Goal: Transaction & Acquisition: Purchase product/service

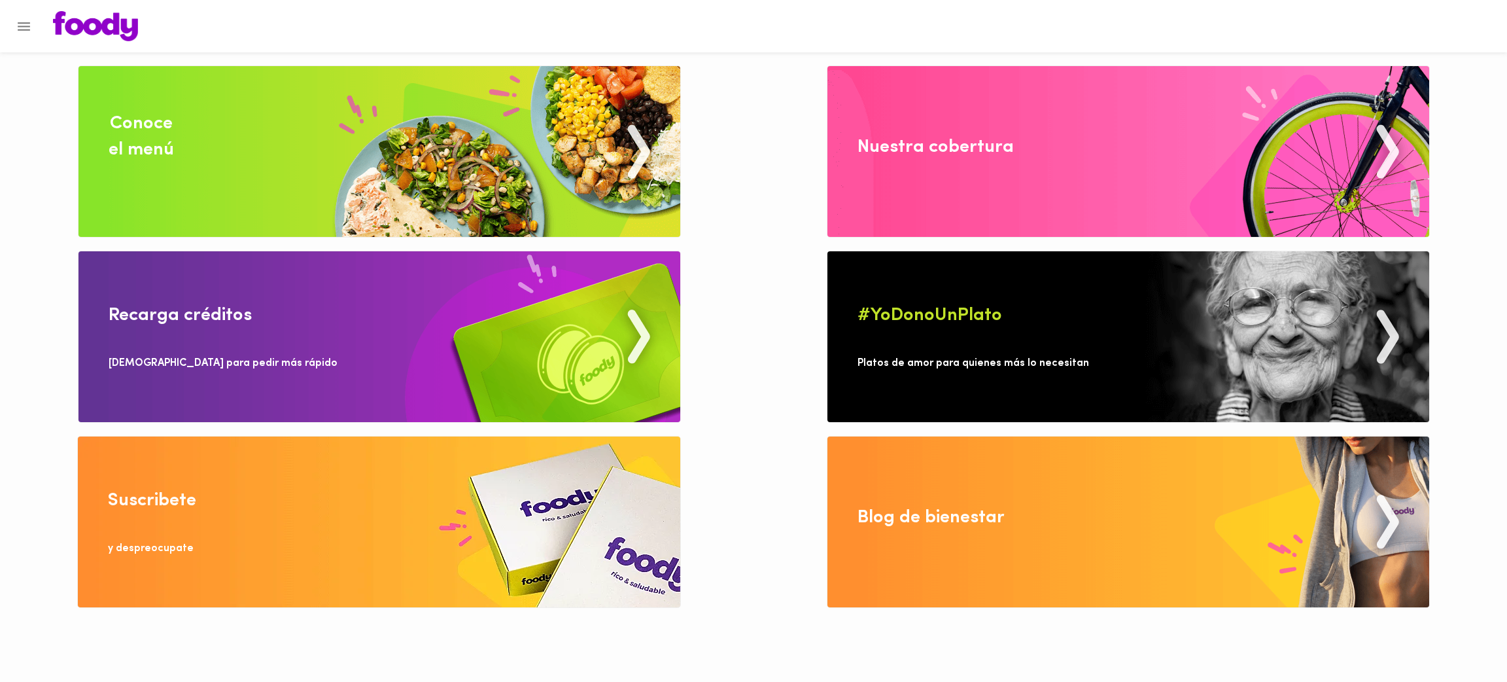
click at [252, 120] on img at bounding box center [379, 151] width 602 height 171
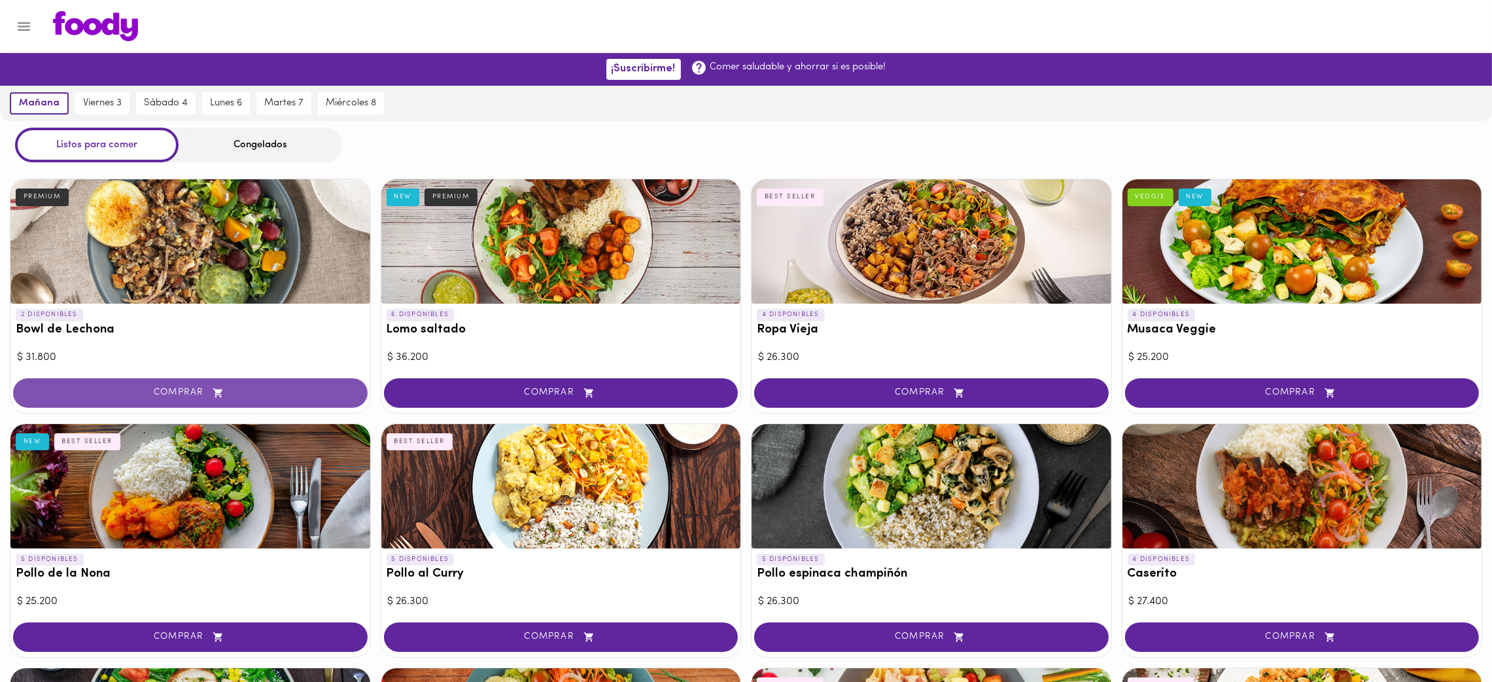
click at [165, 390] on span "COMPRAR" at bounding box center [190, 392] width 322 height 11
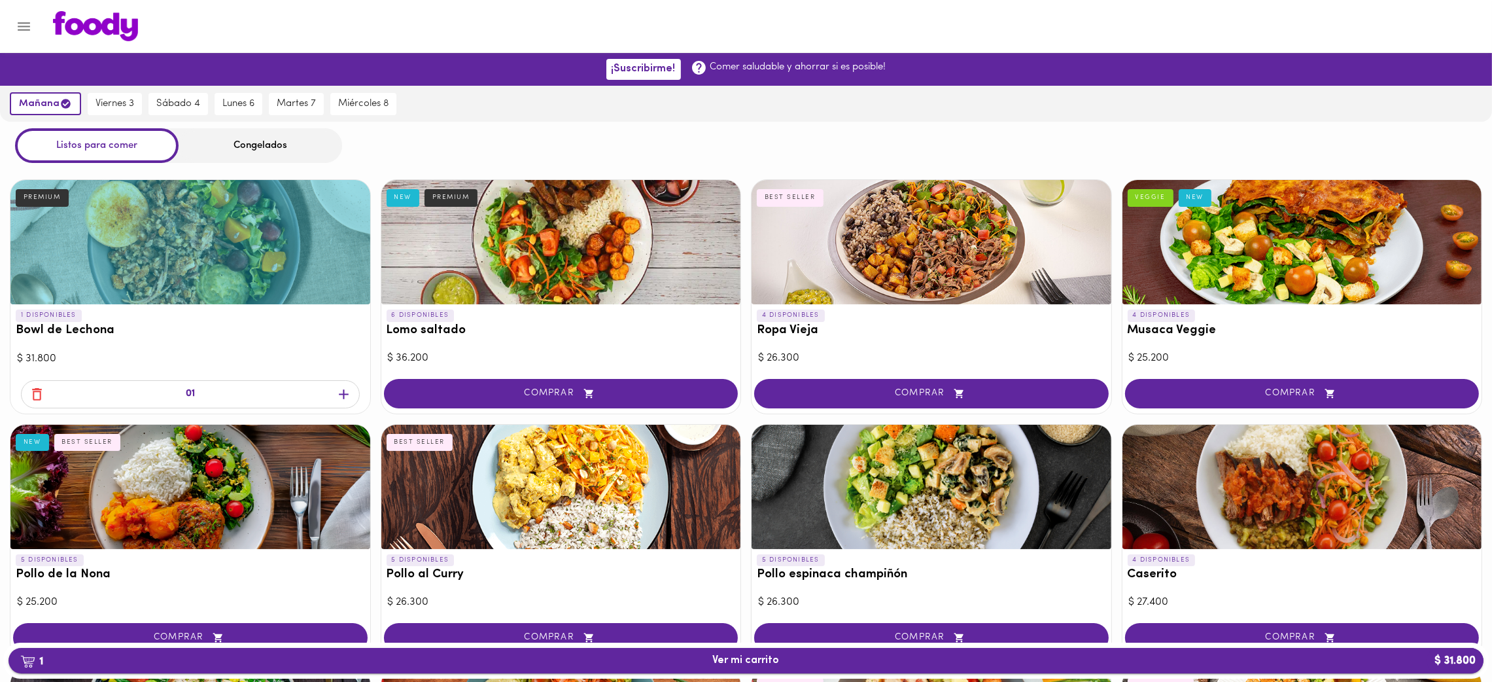
click at [505, 655] on span "1 Ver mi carrito $ 31.800" at bounding box center [746, 660] width 1454 height 12
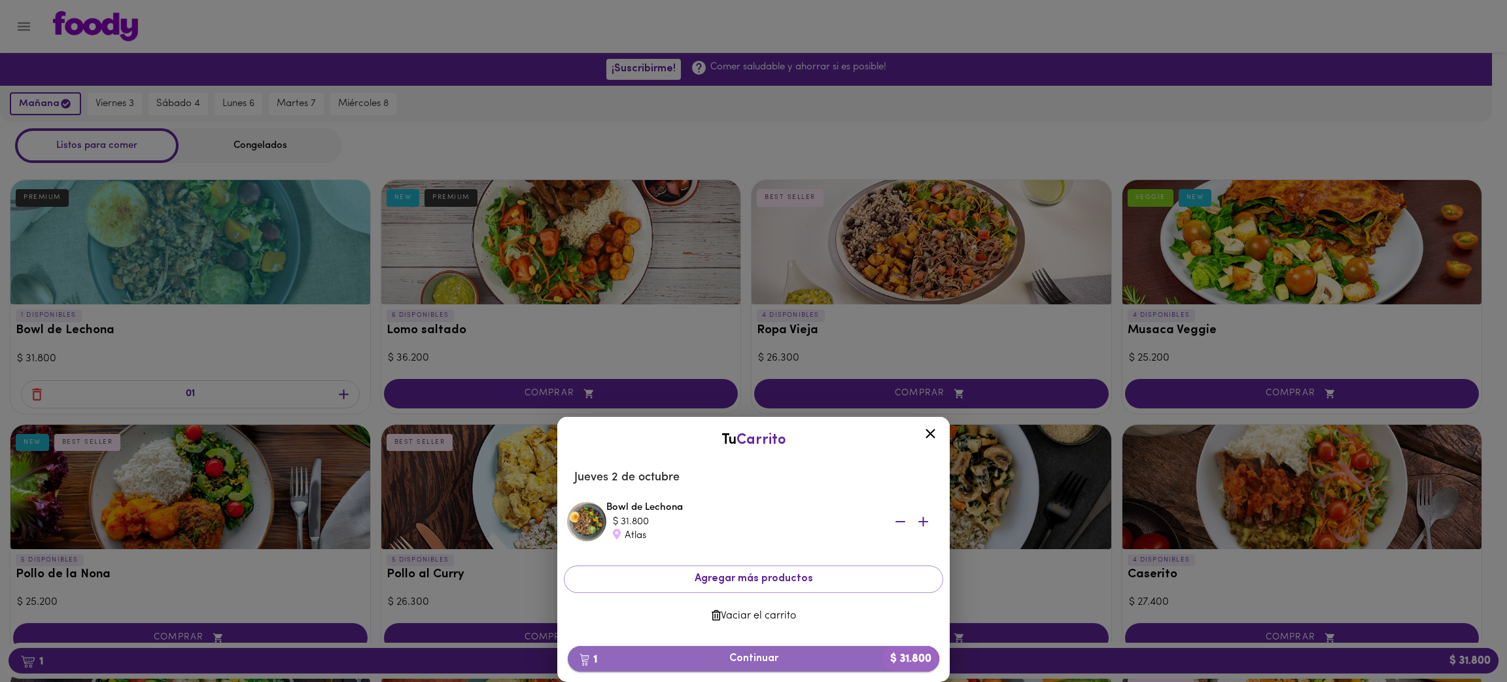
click at [744, 655] on span "1 Continuar $ 31.800" at bounding box center [753, 658] width 351 height 12
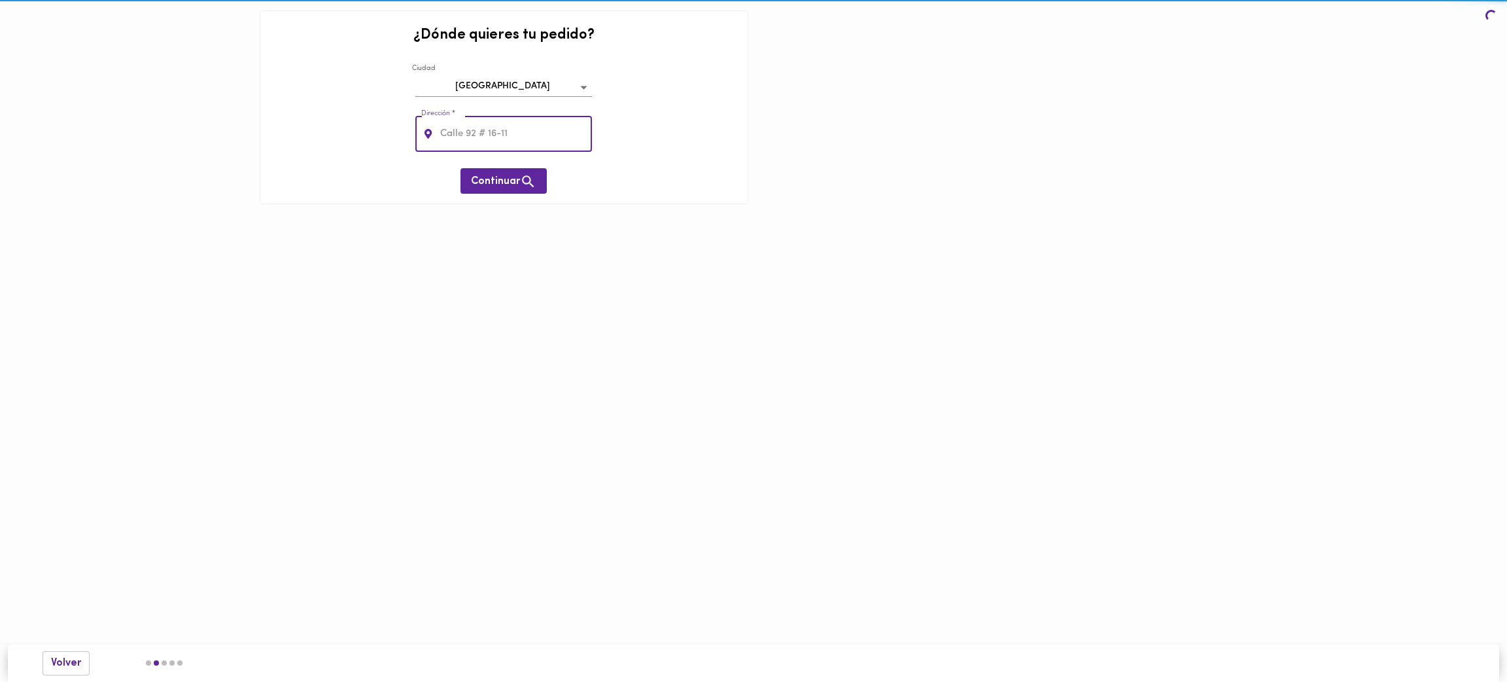
type input "[STREET_ADDRESS]"
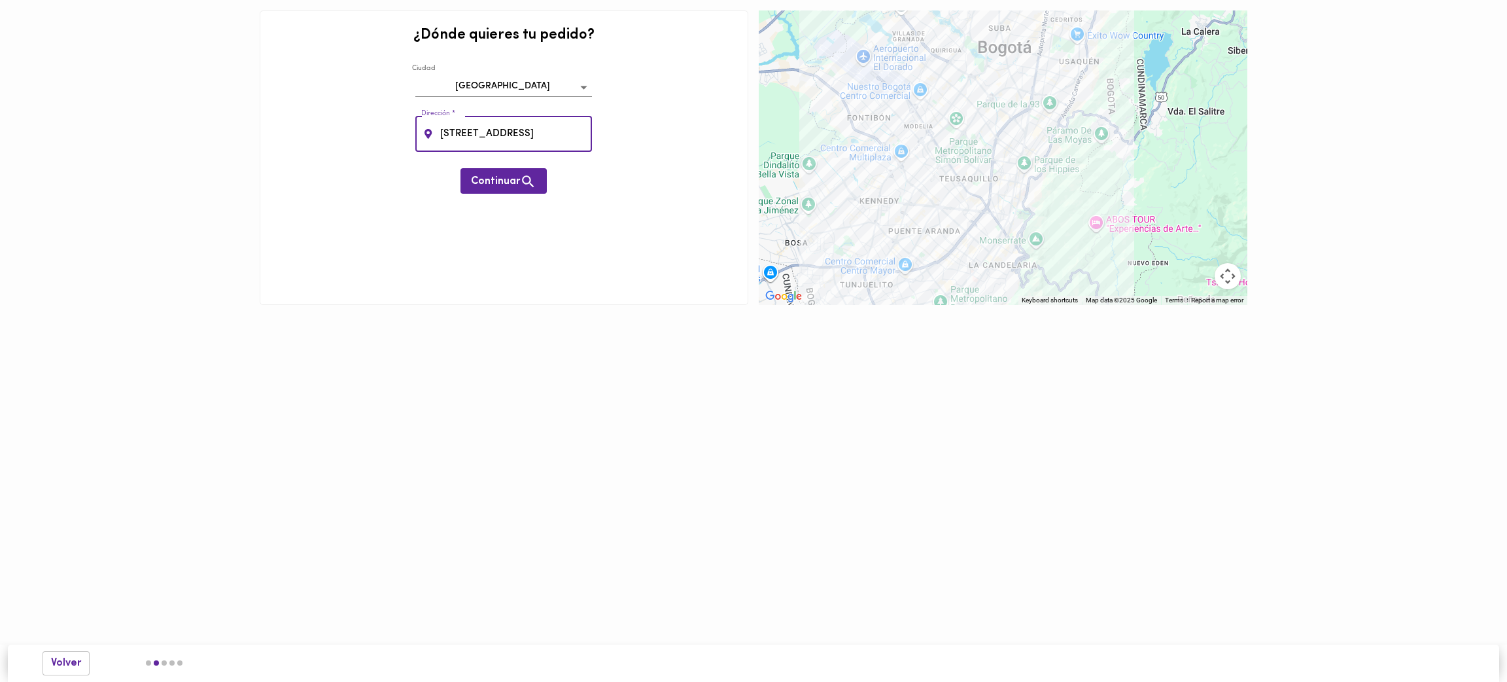
click at [517, 136] on input "[STREET_ADDRESS]" at bounding box center [515, 134] width 155 height 36
click at [634, 120] on div "¿Dónde quieres tu pedido? [GEOGRAPHIC_DATA] bogota Dirección * [STREET_ADDRESS]…" at bounding box center [504, 157] width 489 height 294
click at [495, 183] on span "Continuar" at bounding box center [503, 181] width 65 height 16
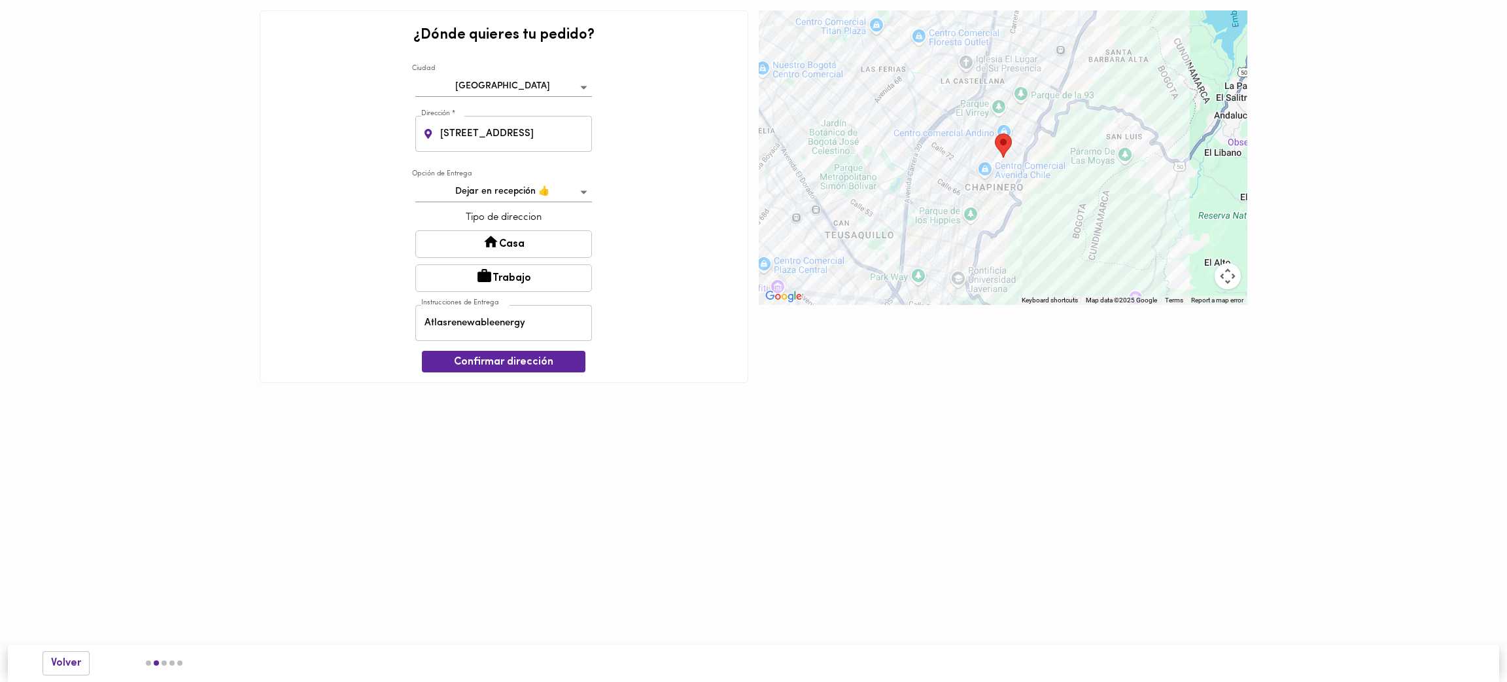
click at [492, 273] on icon at bounding box center [484, 276] width 16 height 16
drag, startPoint x: 546, startPoint y: 324, endPoint x: 391, endPoint y: 313, distance: 155.4
click at [391, 313] on div "¿Dónde quieres tu pedido? [GEOGRAPHIC_DATA] bogota Dirección * [STREET_ADDRESS]…" at bounding box center [504, 196] width 489 height 372
type input "Empresa Atlas Renewable Energy, Oficina 801"
click at [529, 325] on input "Empresa Atlas Renewable Energy, Oficina 801" at bounding box center [503, 323] width 177 height 36
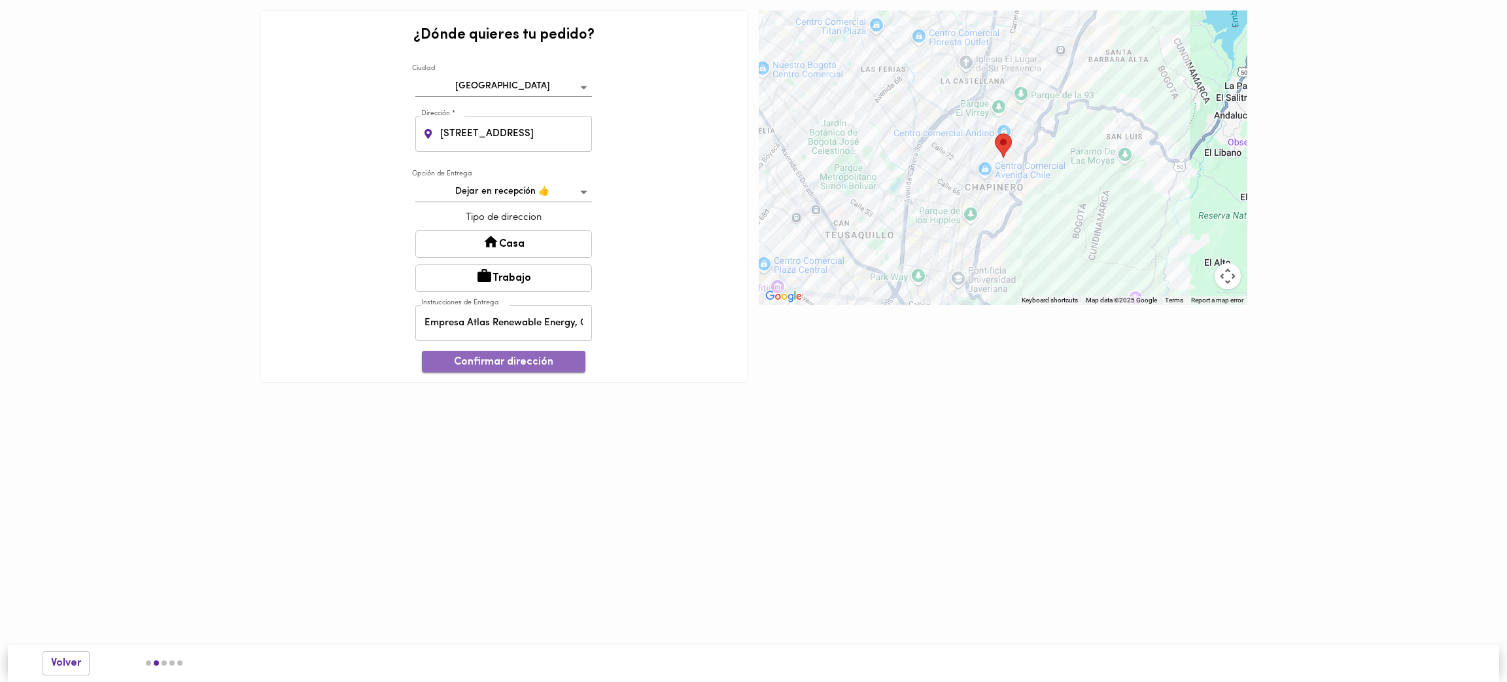
click at [504, 368] on span "Confirmar dirección" at bounding box center [503, 362] width 143 height 12
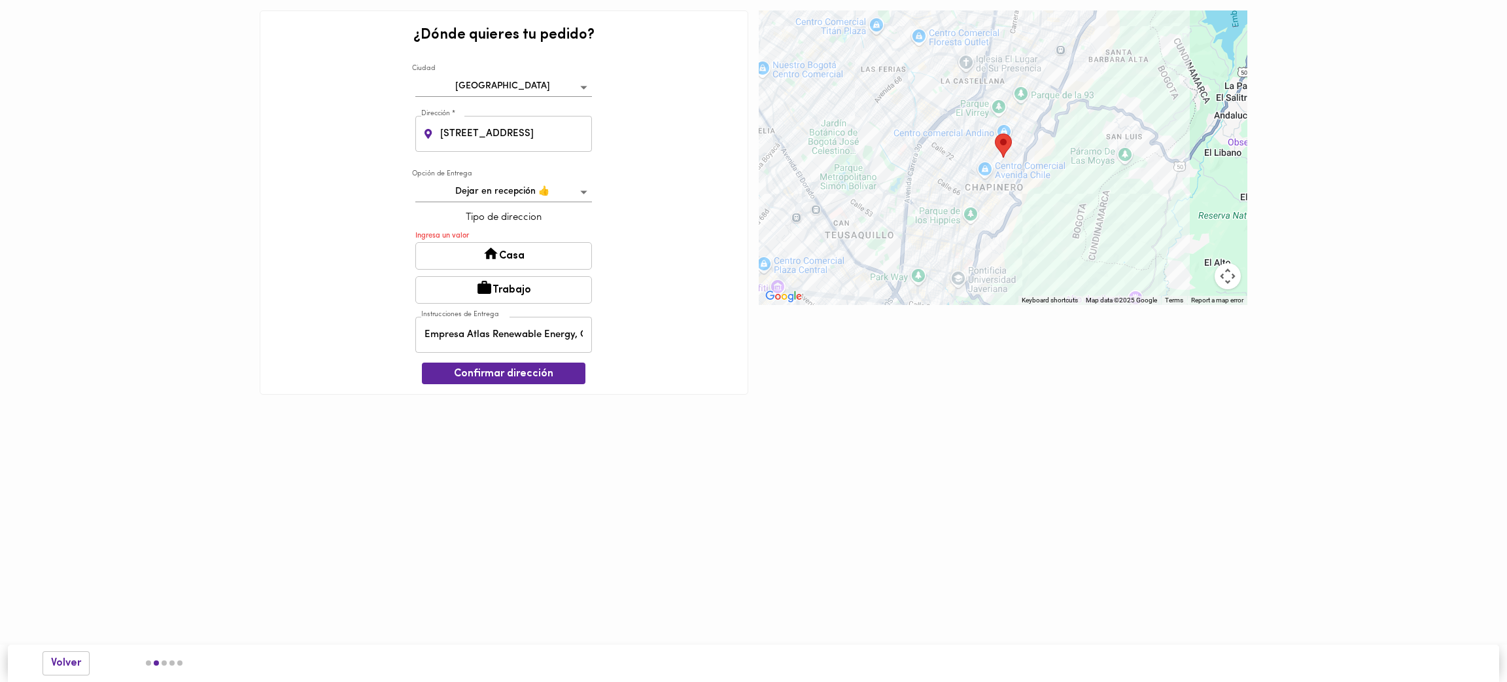
click at [500, 292] on button "Trabajo" at bounding box center [503, 289] width 177 height 27
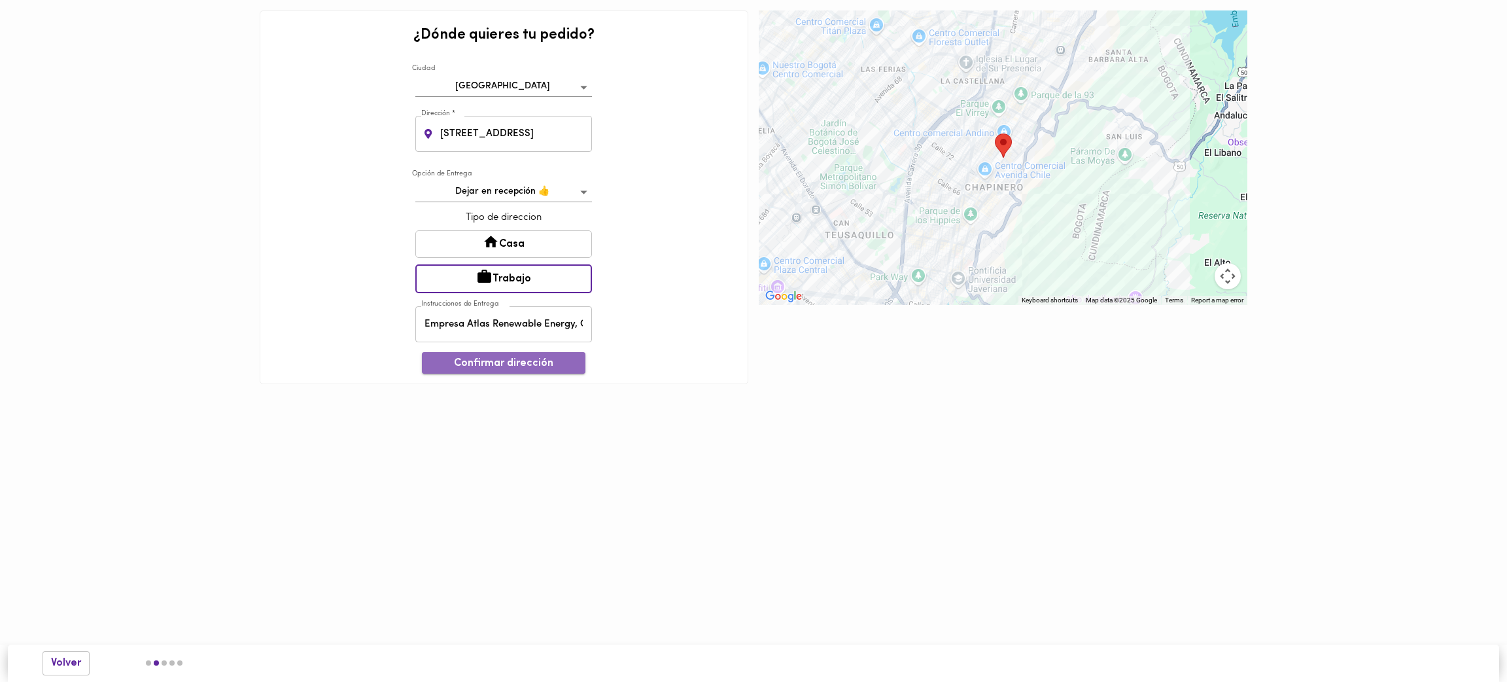
click at [500, 362] on span "Confirmar dirección" at bounding box center [503, 363] width 143 height 12
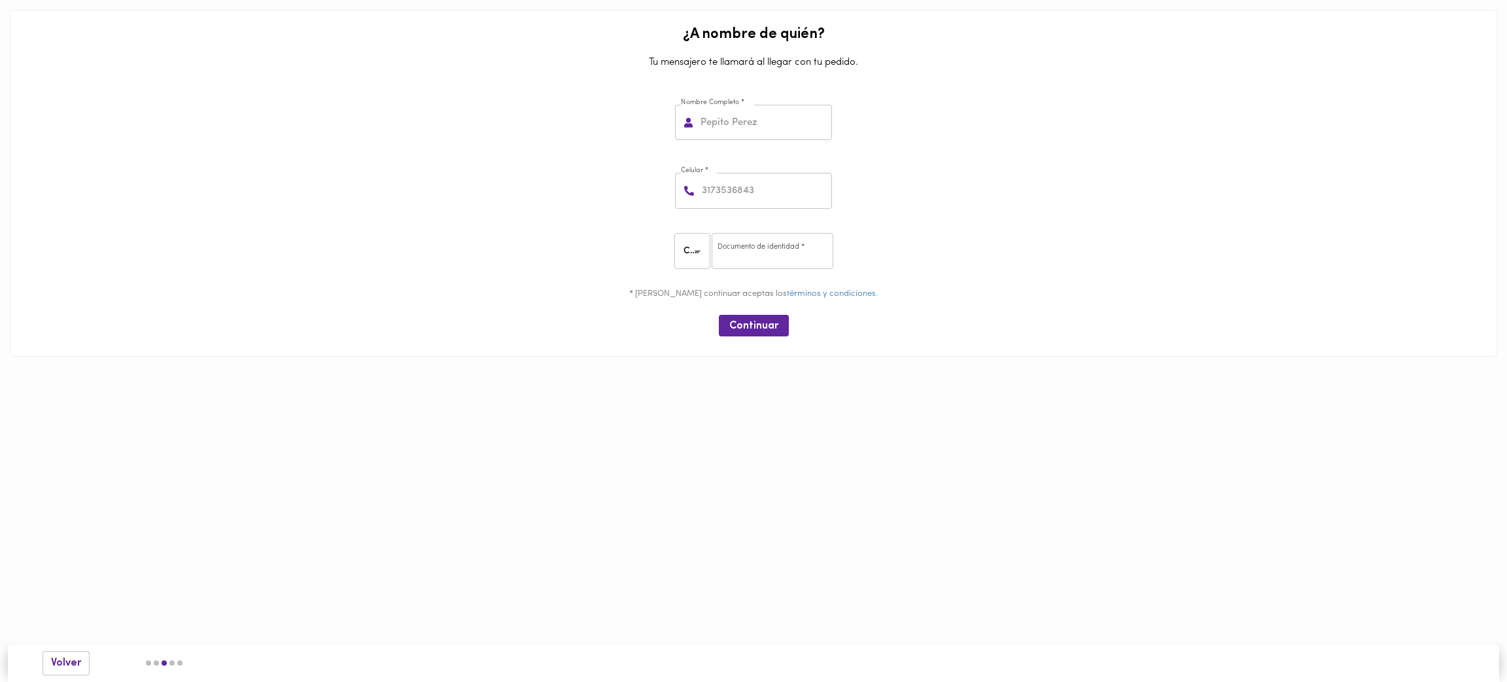
click at [750, 115] on input "text" at bounding box center [765, 123] width 134 height 36
click at [748, 128] on input "text" at bounding box center [765, 123] width 134 height 36
paste input "[PERSON_NAME],"
type input "[PERSON_NAME]"
click at [756, 188] on input "number" at bounding box center [765, 191] width 133 height 36
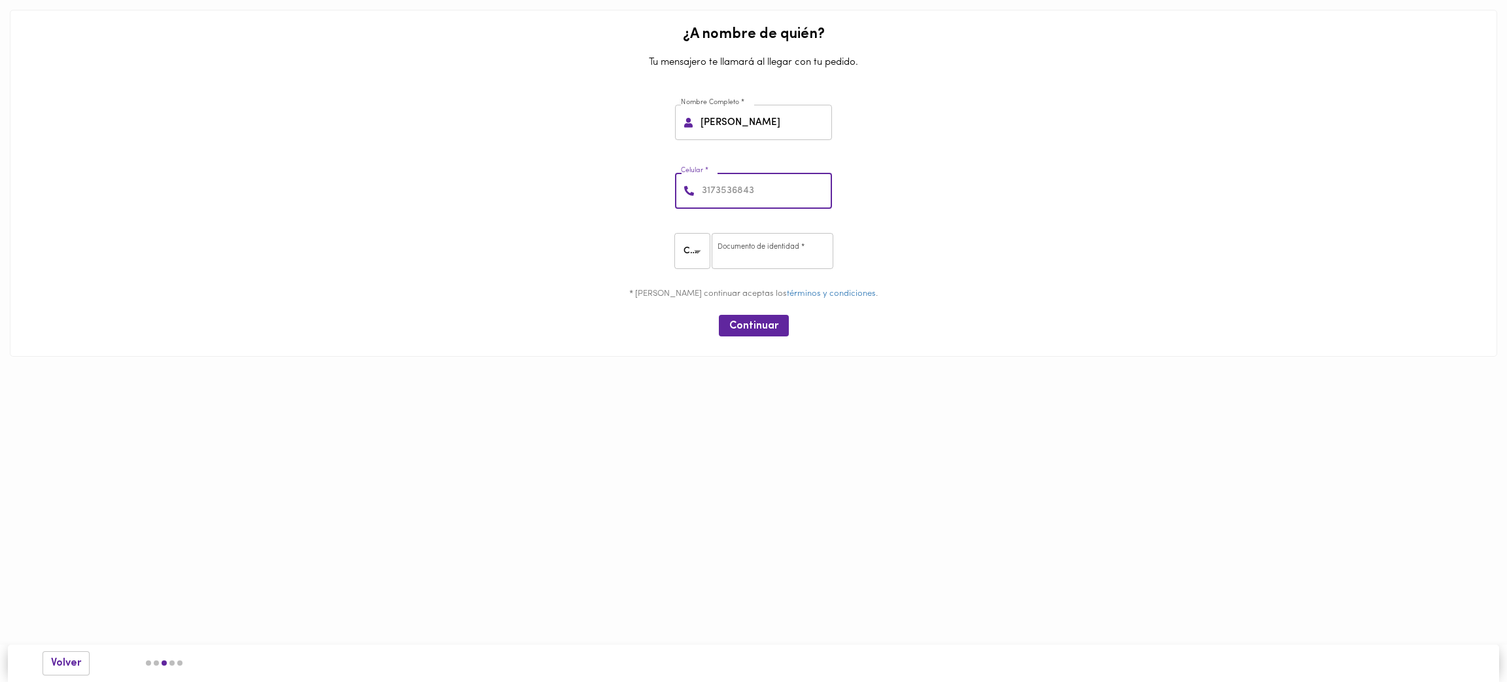
click at [752, 188] on input "number" at bounding box center [765, 191] width 133 height 36
paste input "3102543860"
type input "3102543860"
click at [750, 254] on input "number" at bounding box center [773, 251] width 122 height 36
type input "1651651651"
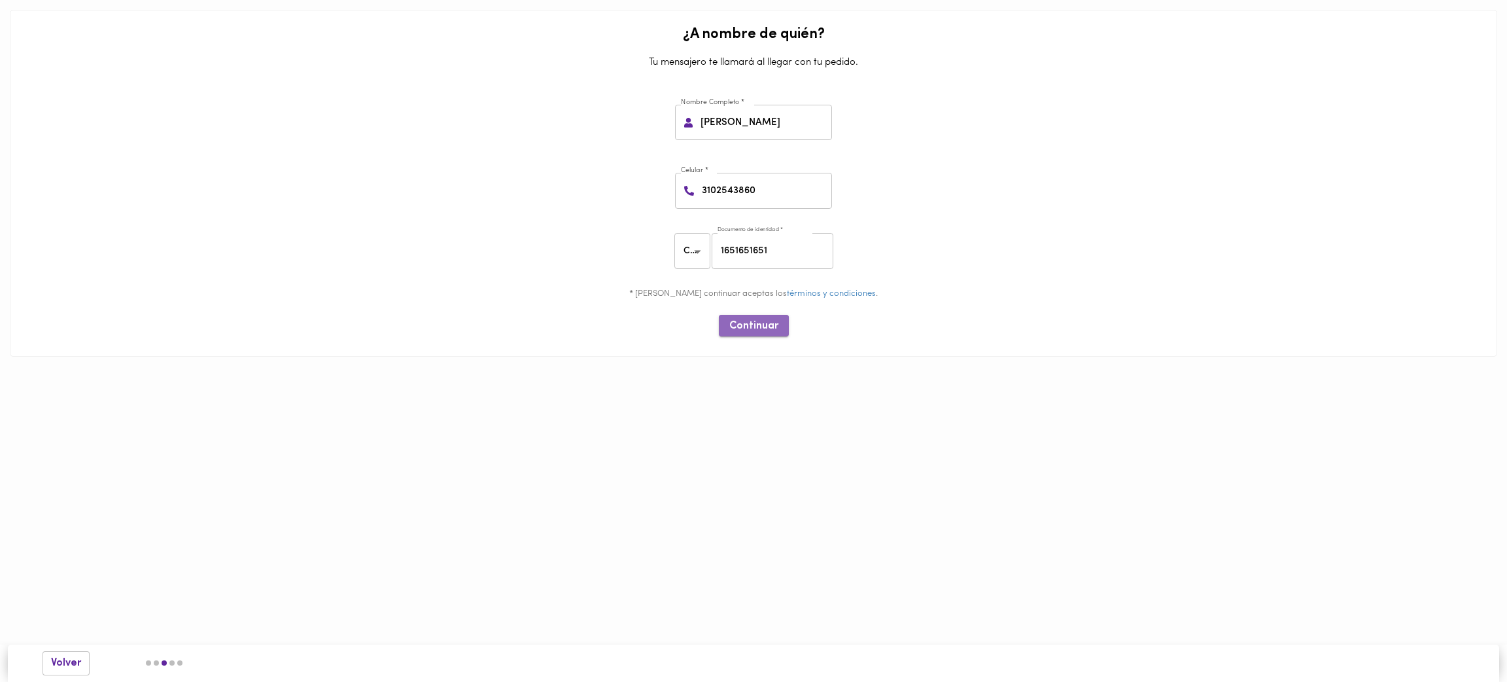
click at [744, 331] on span "Continuar" at bounding box center [753, 326] width 49 height 12
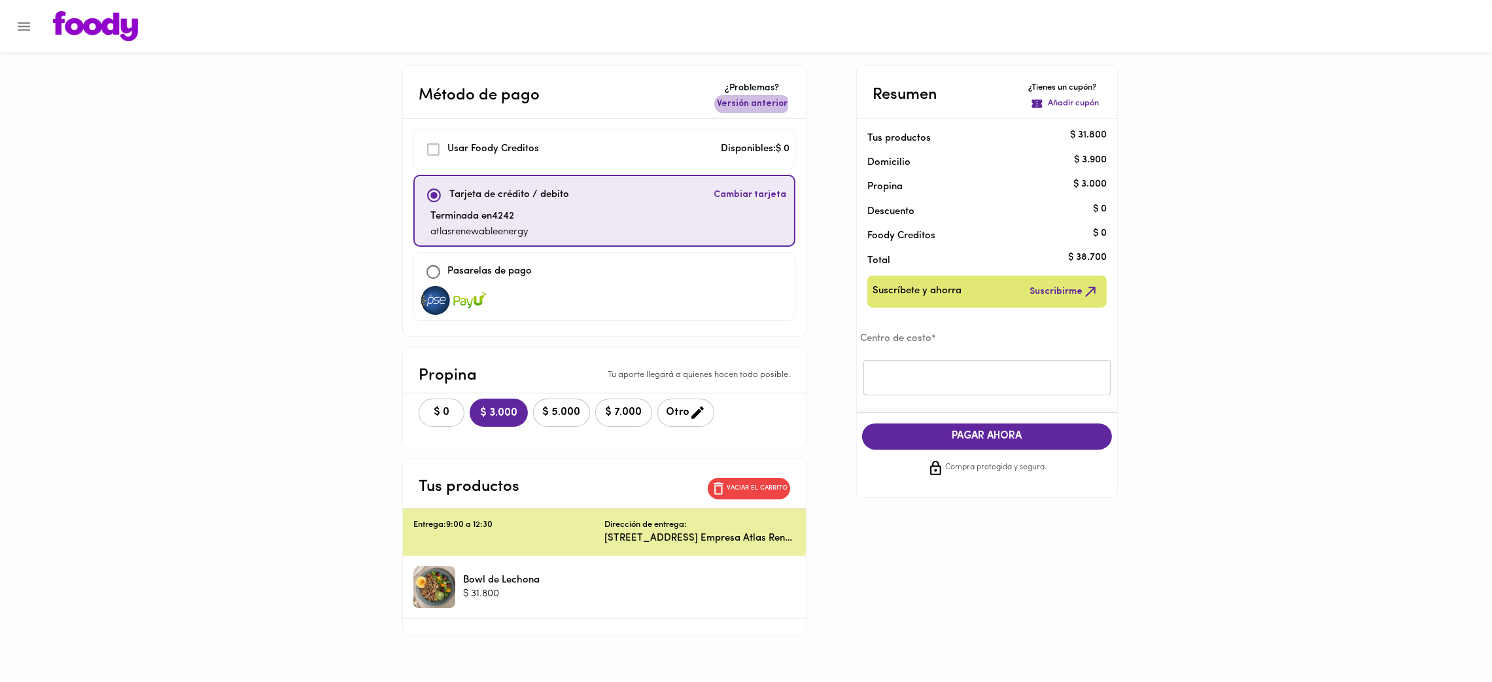
click at [771, 104] on span "Versión anterior" at bounding box center [752, 103] width 71 height 13
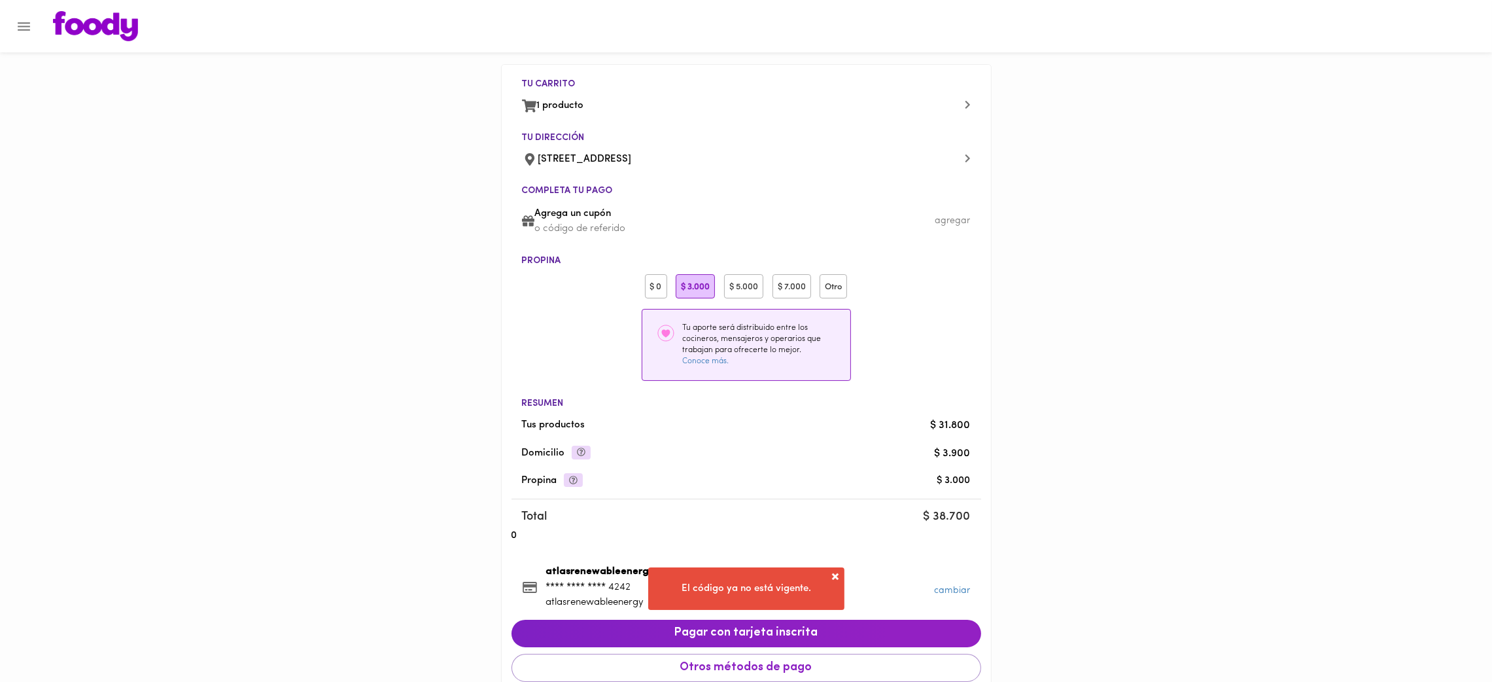
scroll to position [95, 0]
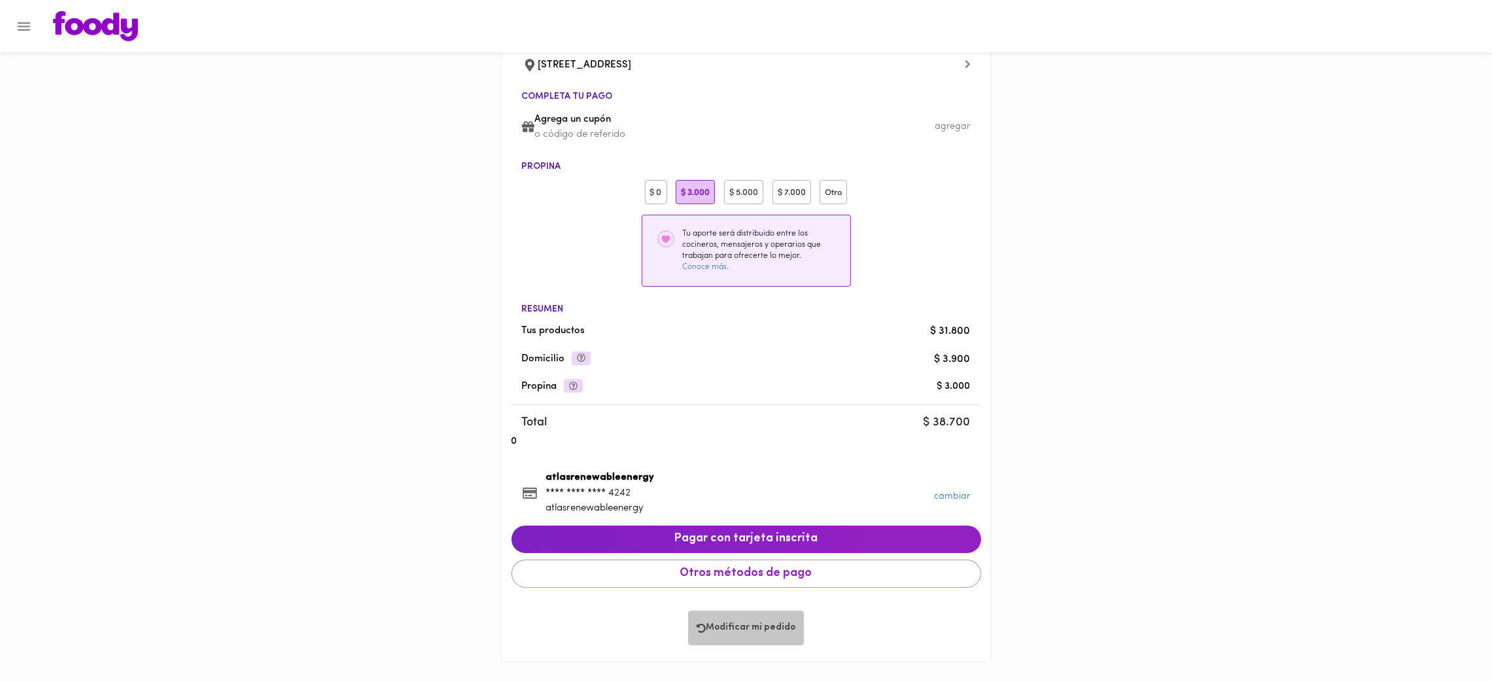
click at [756, 630] on span "Modificar mi pedido" at bounding box center [746, 627] width 99 height 11
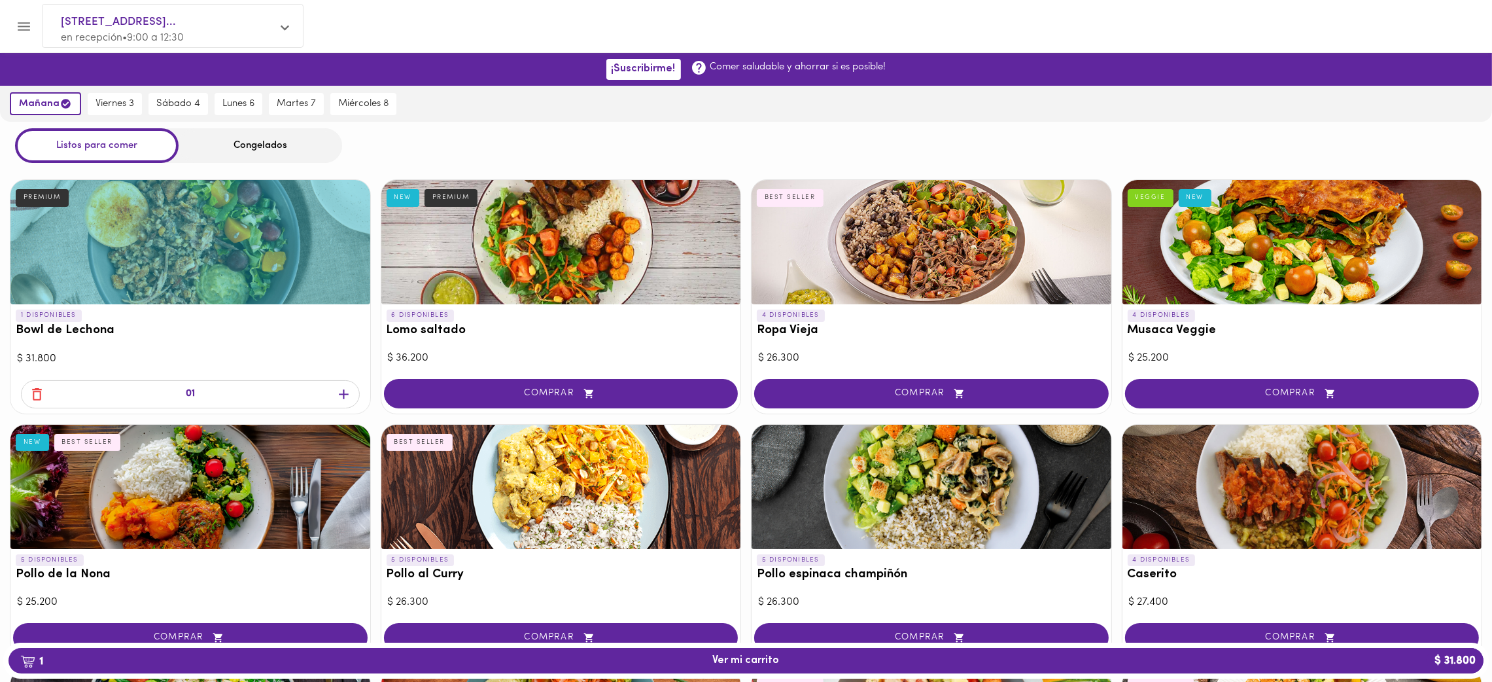
click at [34, 394] on icon "button" at bounding box center [37, 394] width 16 height 16
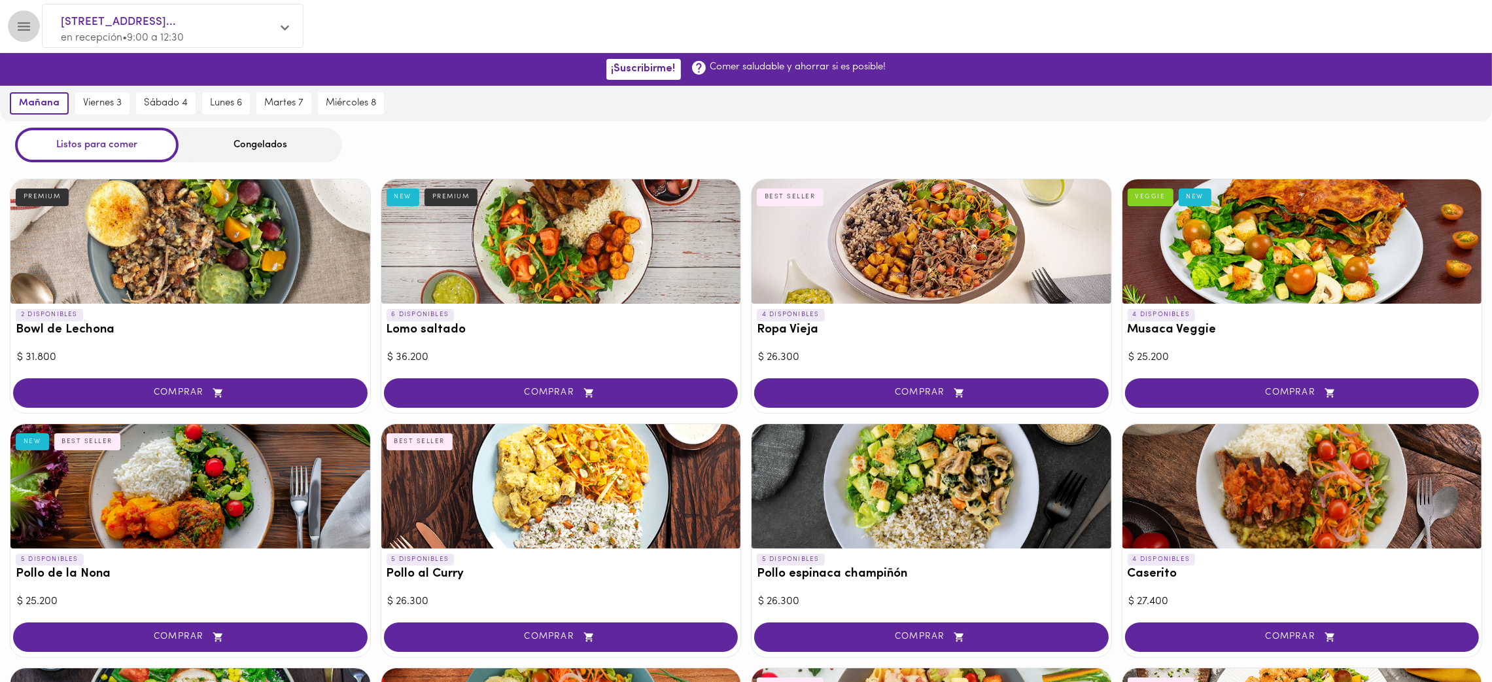
click at [22, 29] on icon "Menu" at bounding box center [24, 26] width 16 height 16
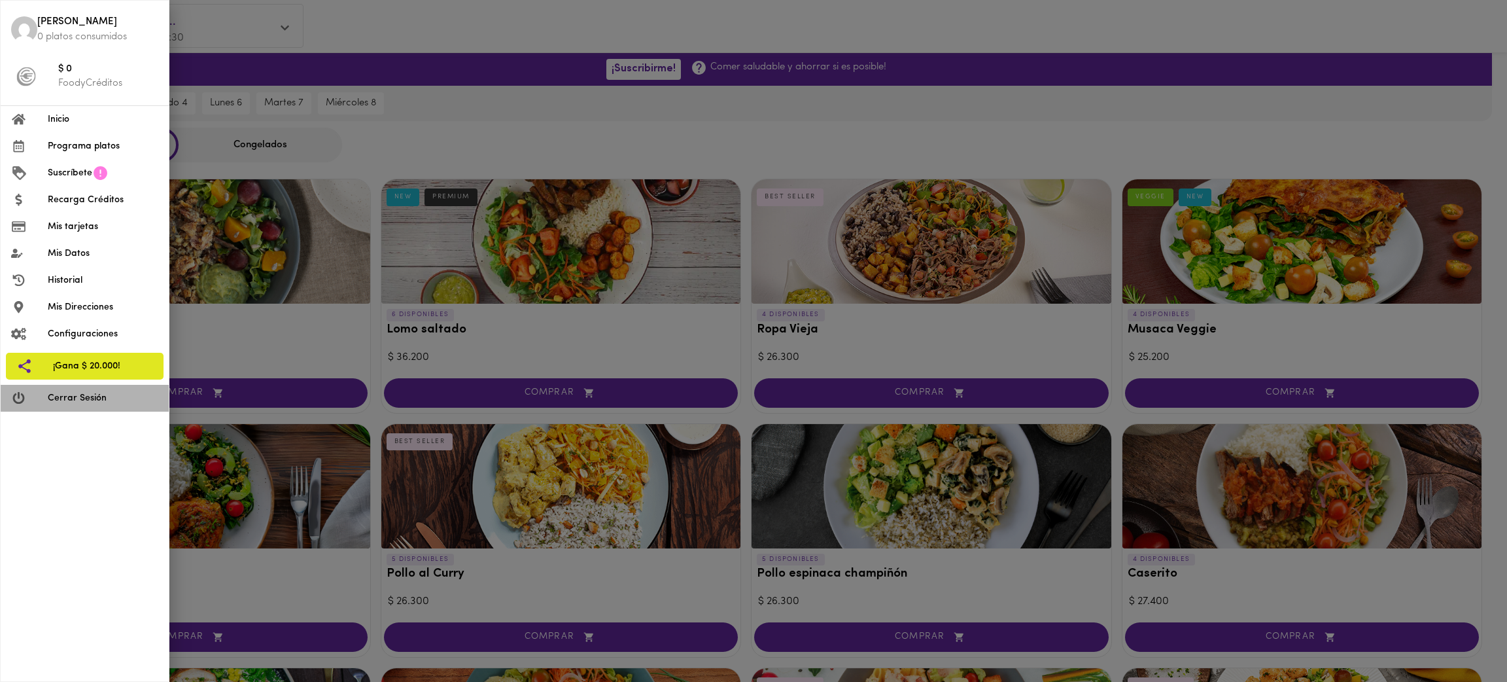
click at [111, 392] on span "Cerrar Sesión" at bounding box center [103, 398] width 111 height 14
